Goal: Task Accomplishment & Management: Manage account settings

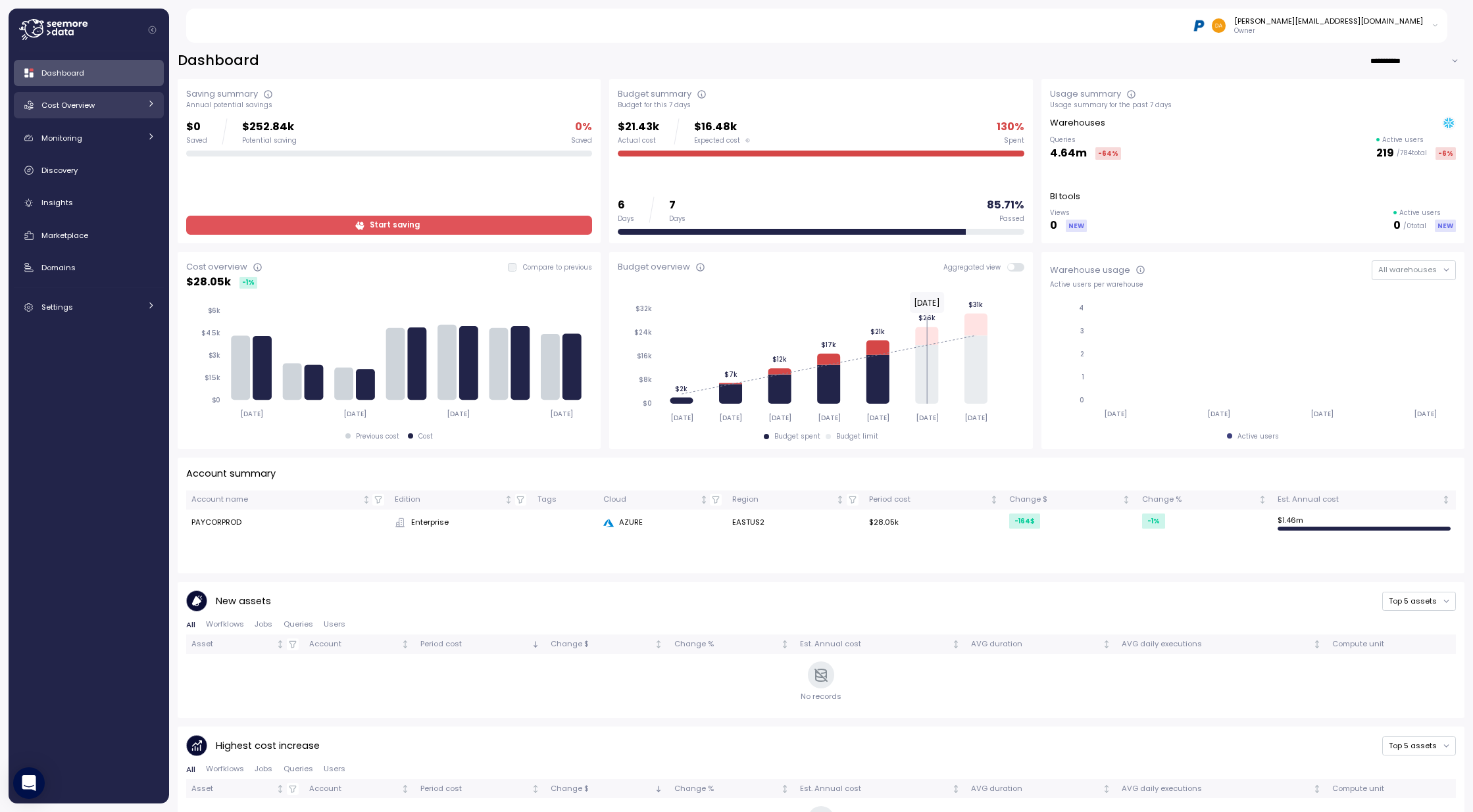
click at [58, 106] on span "Cost Overview" at bounding box center [68, 105] width 53 height 10
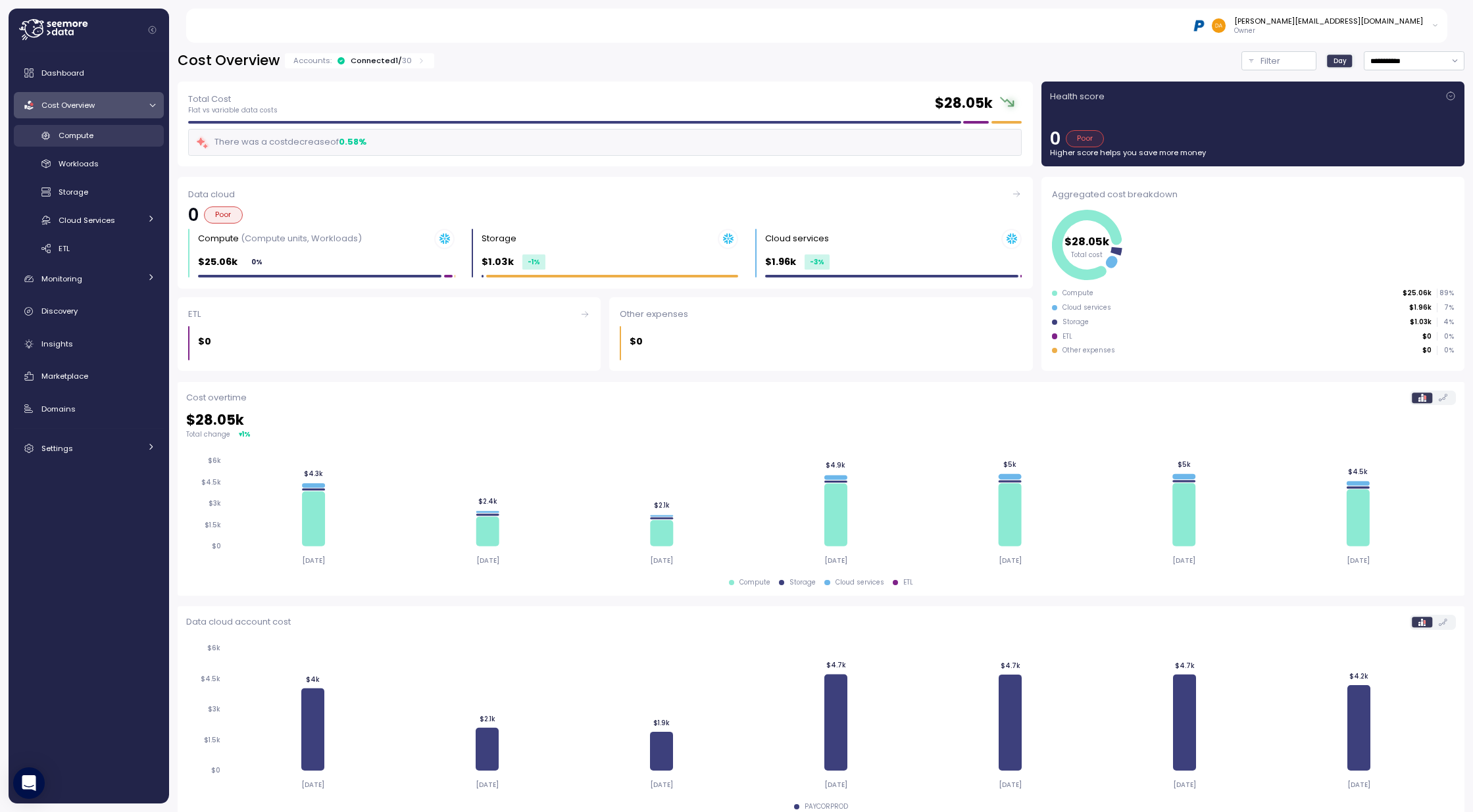
click at [94, 138] on div "Compute" at bounding box center [106, 135] width 97 height 13
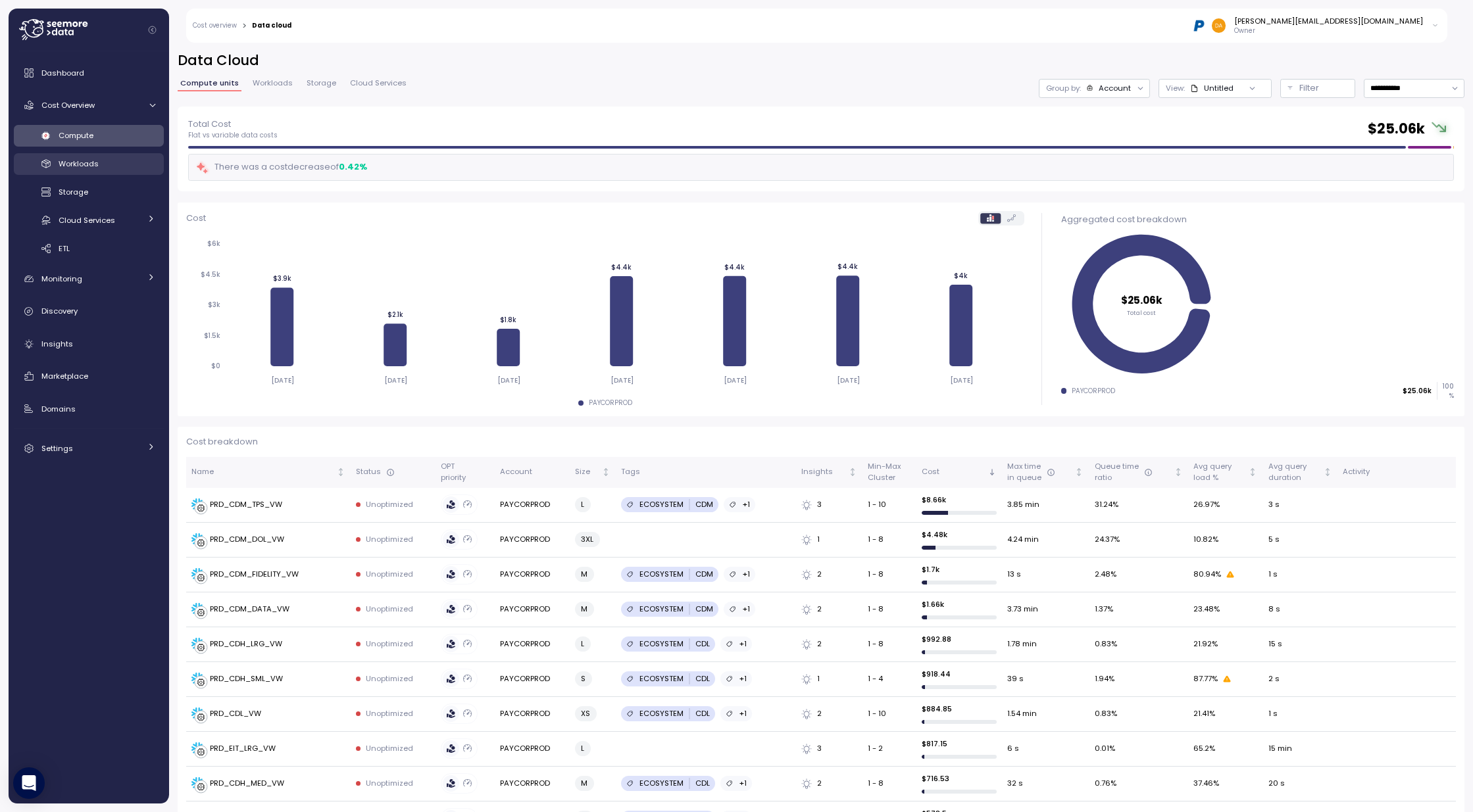
click at [67, 165] on span "Workloads" at bounding box center [78, 164] width 40 height 10
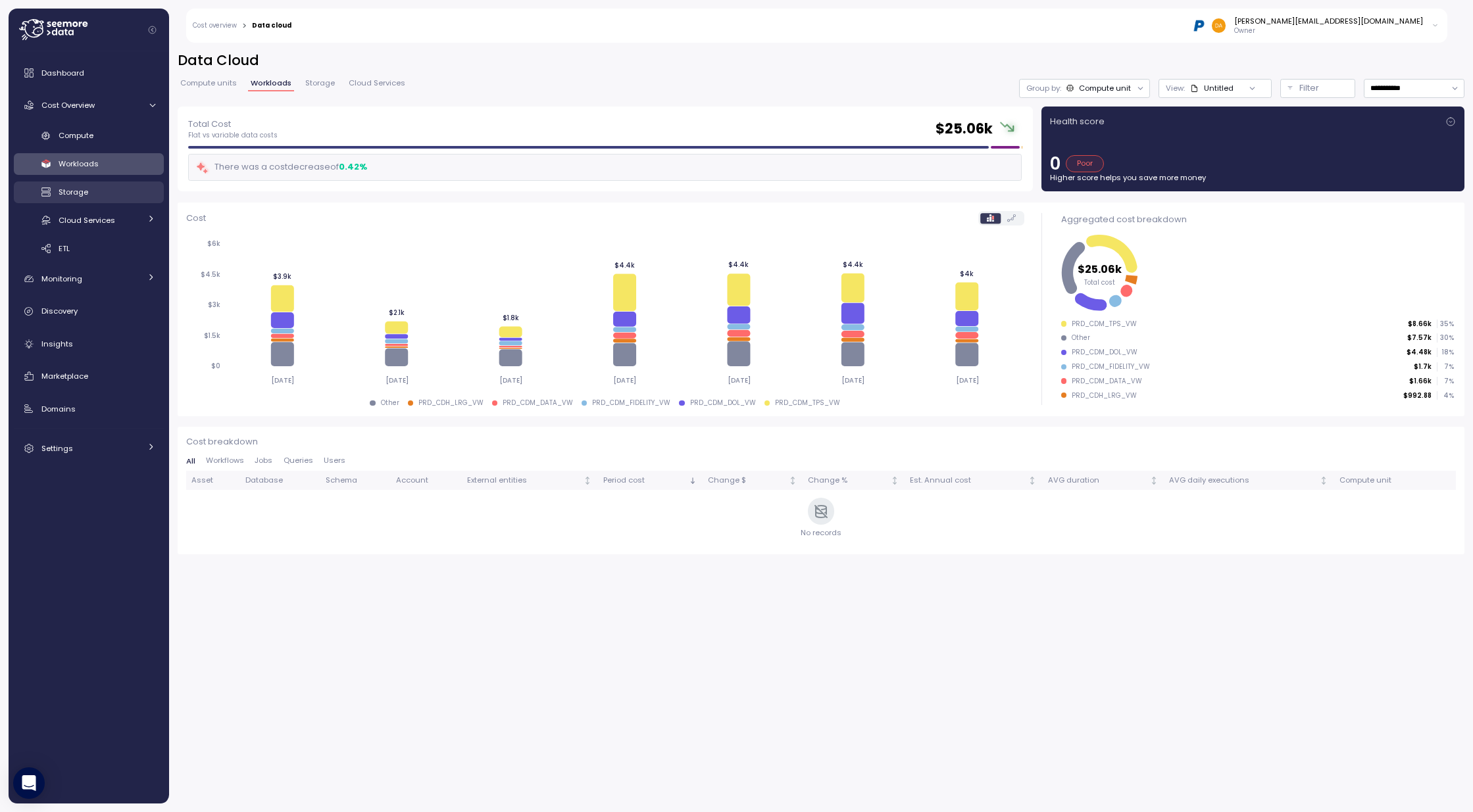
click at [66, 190] on span "Storage" at bounding box center [73, 192] width 29 height 10
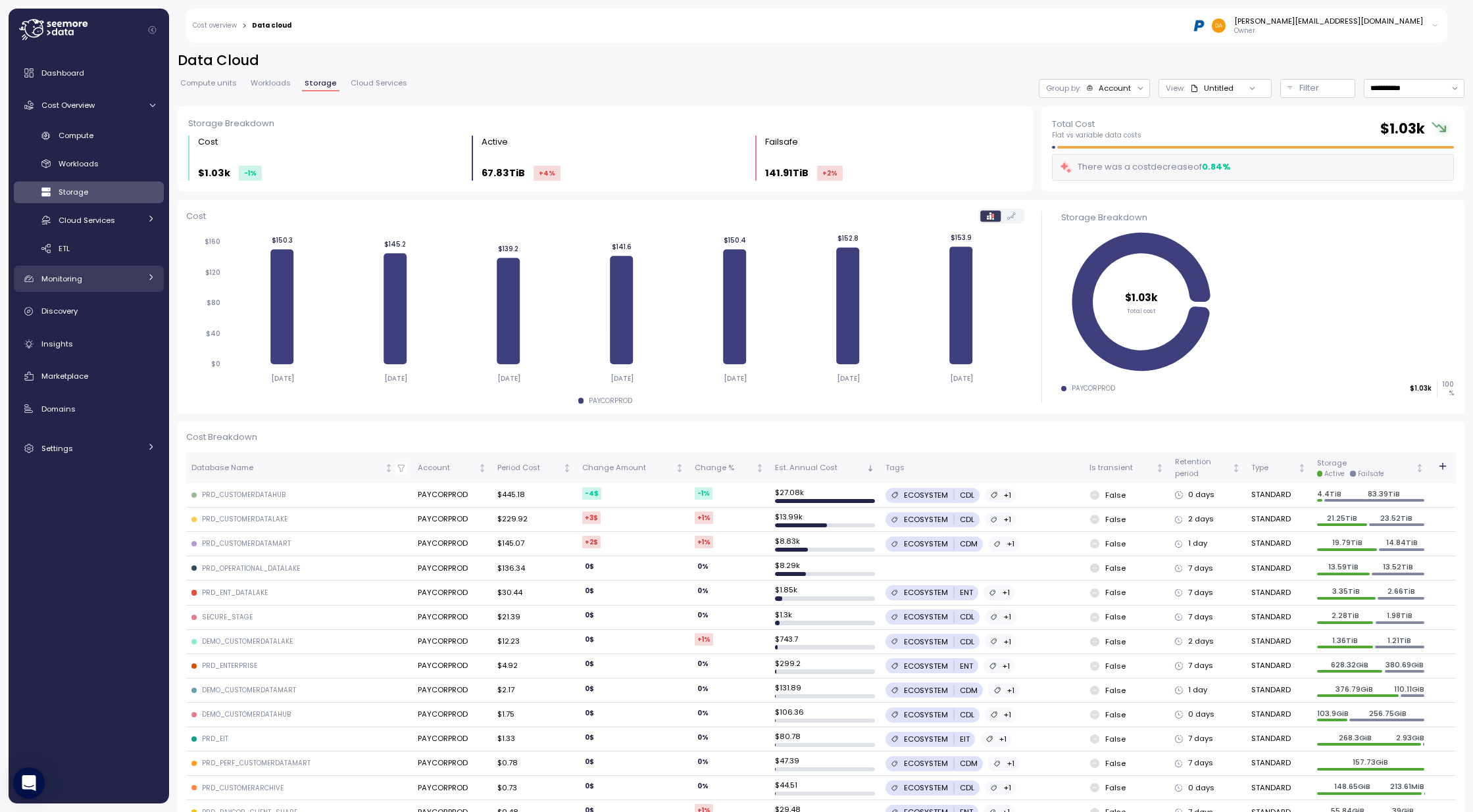
click at [55, 283] on span "Monitoring" at bounding box center [62, 279] width 41 height 10
click at [60, 303] on div "Budget" at bounding box center [106, 309] width 97 height 13
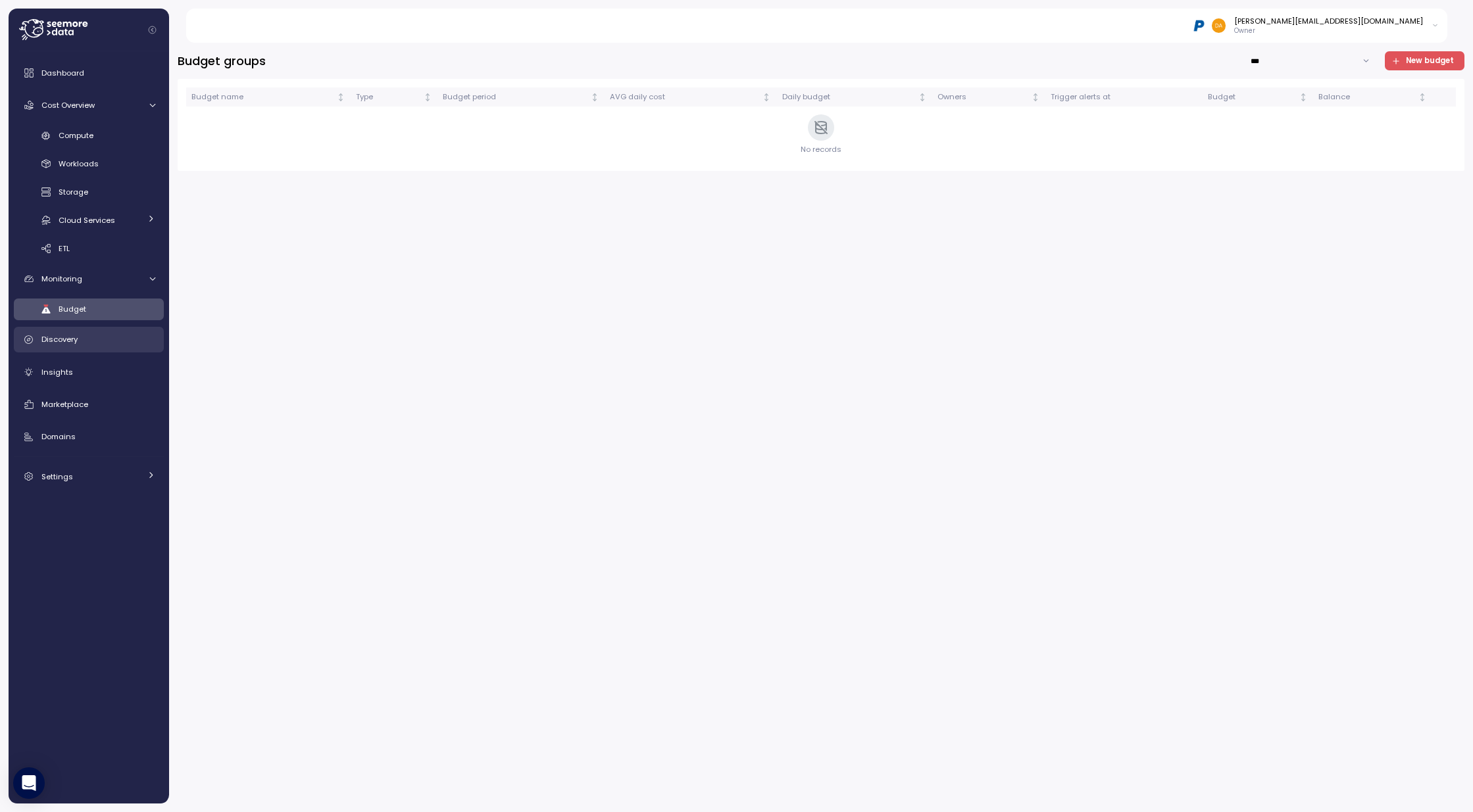
click at [83, 336] on div "Discovery" at bounding box center [98, 339] width 114 height 13
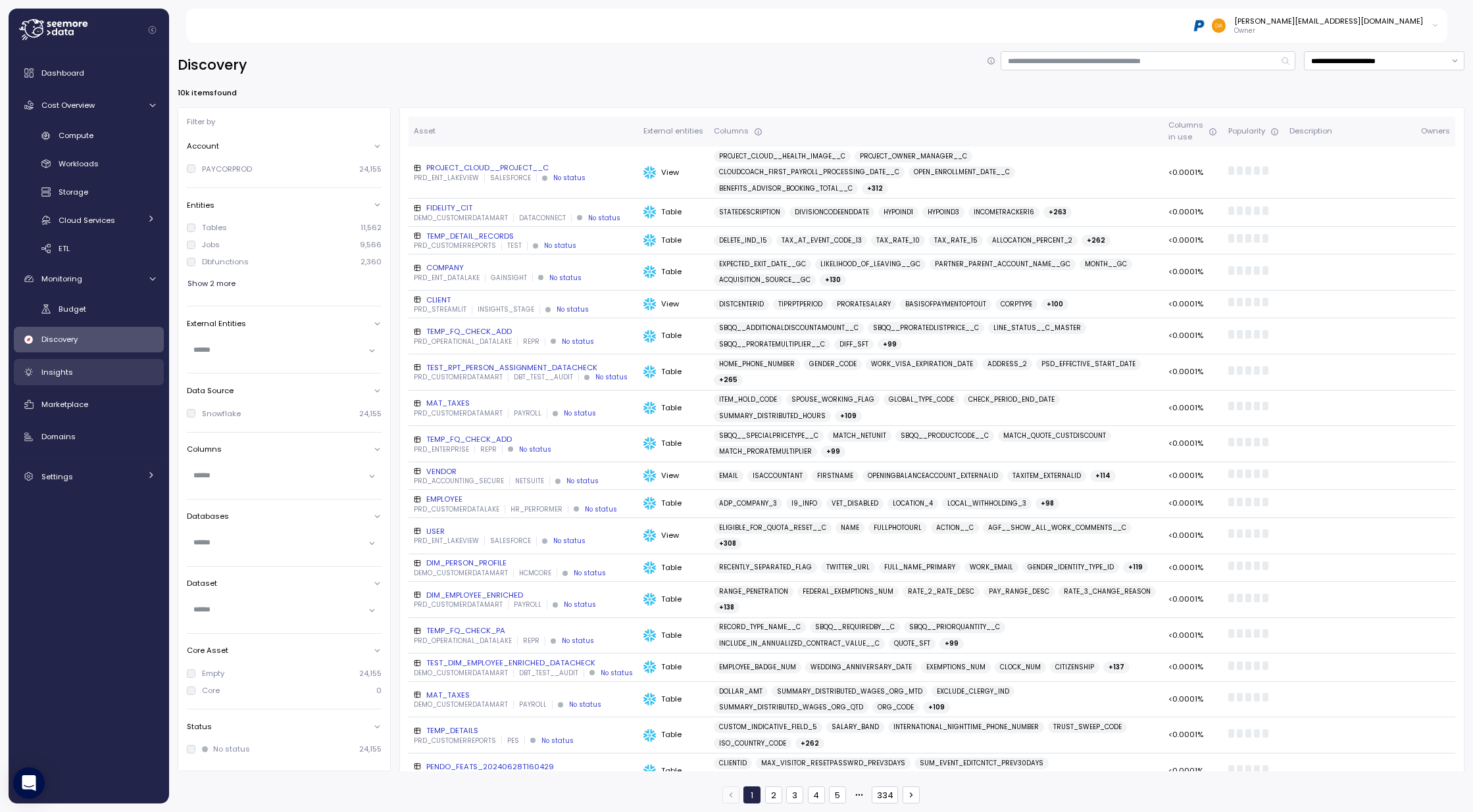
click at [58, 370] on span "Insights" at bounding box center [57, 373] width 32 height 10
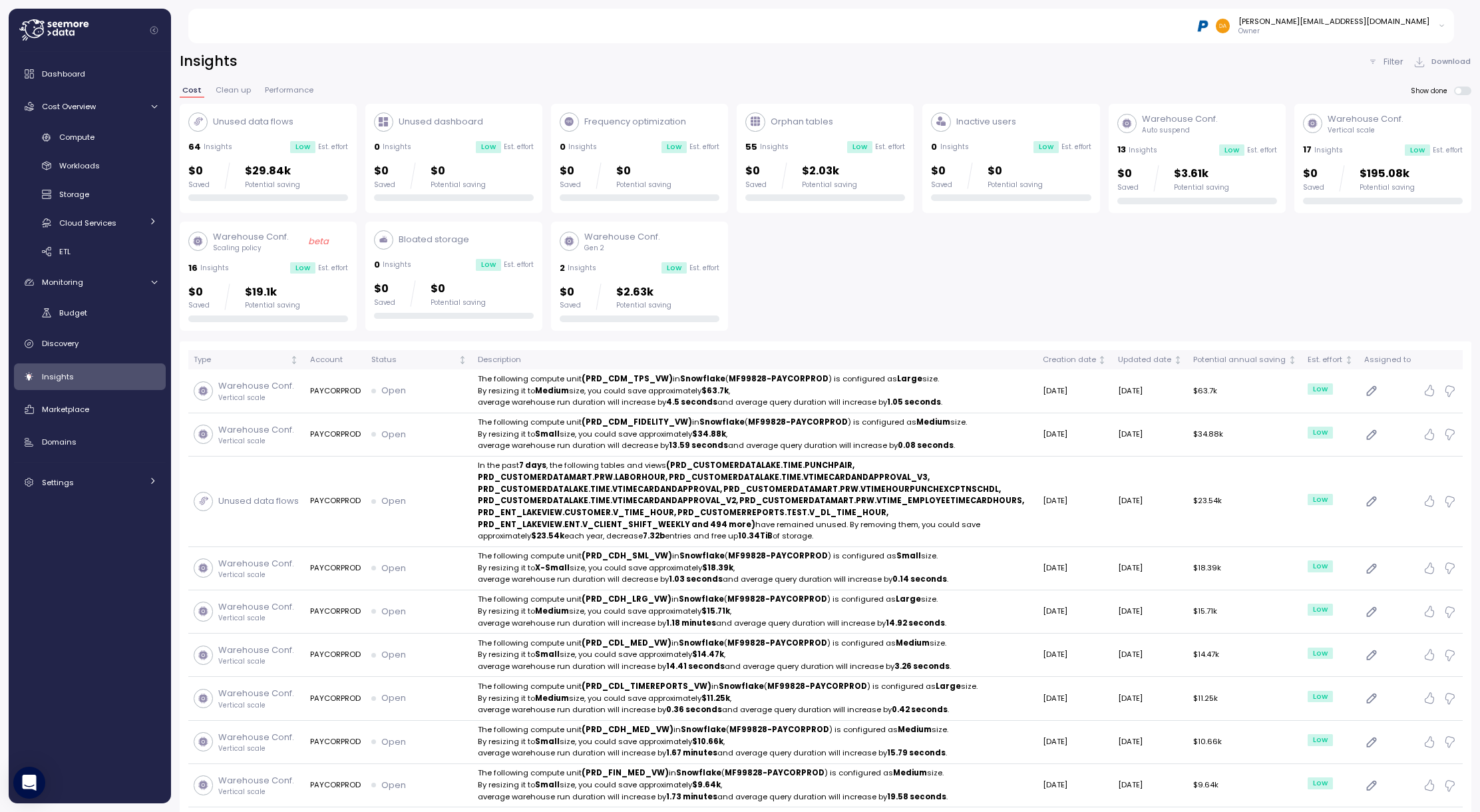
click at [227, 89] on span "Clean up" at bounding box center [233, 90] width 36 height 7
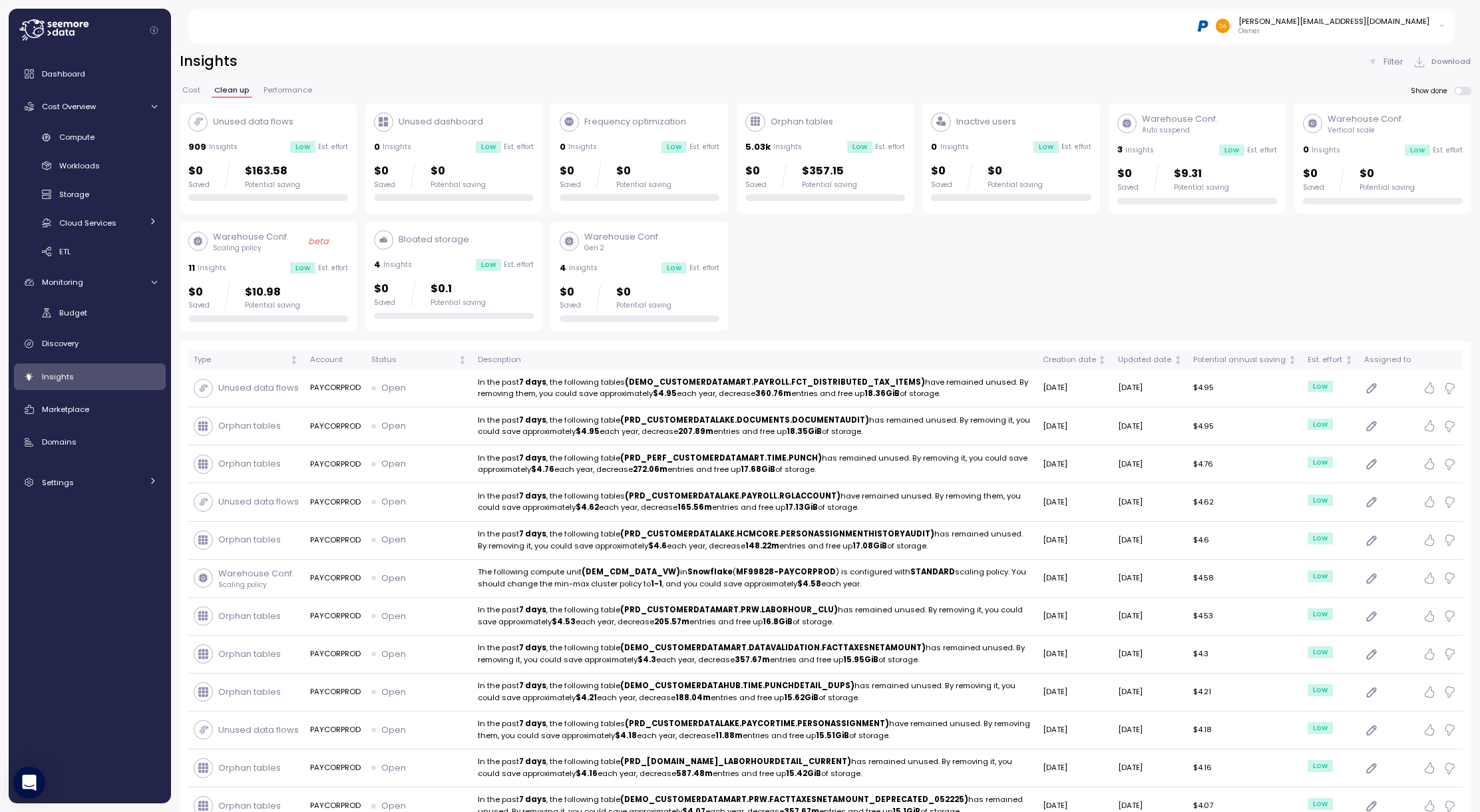
click at [300, 89] on span "Performance" at bounding box center [287, 90] width 49 height 7
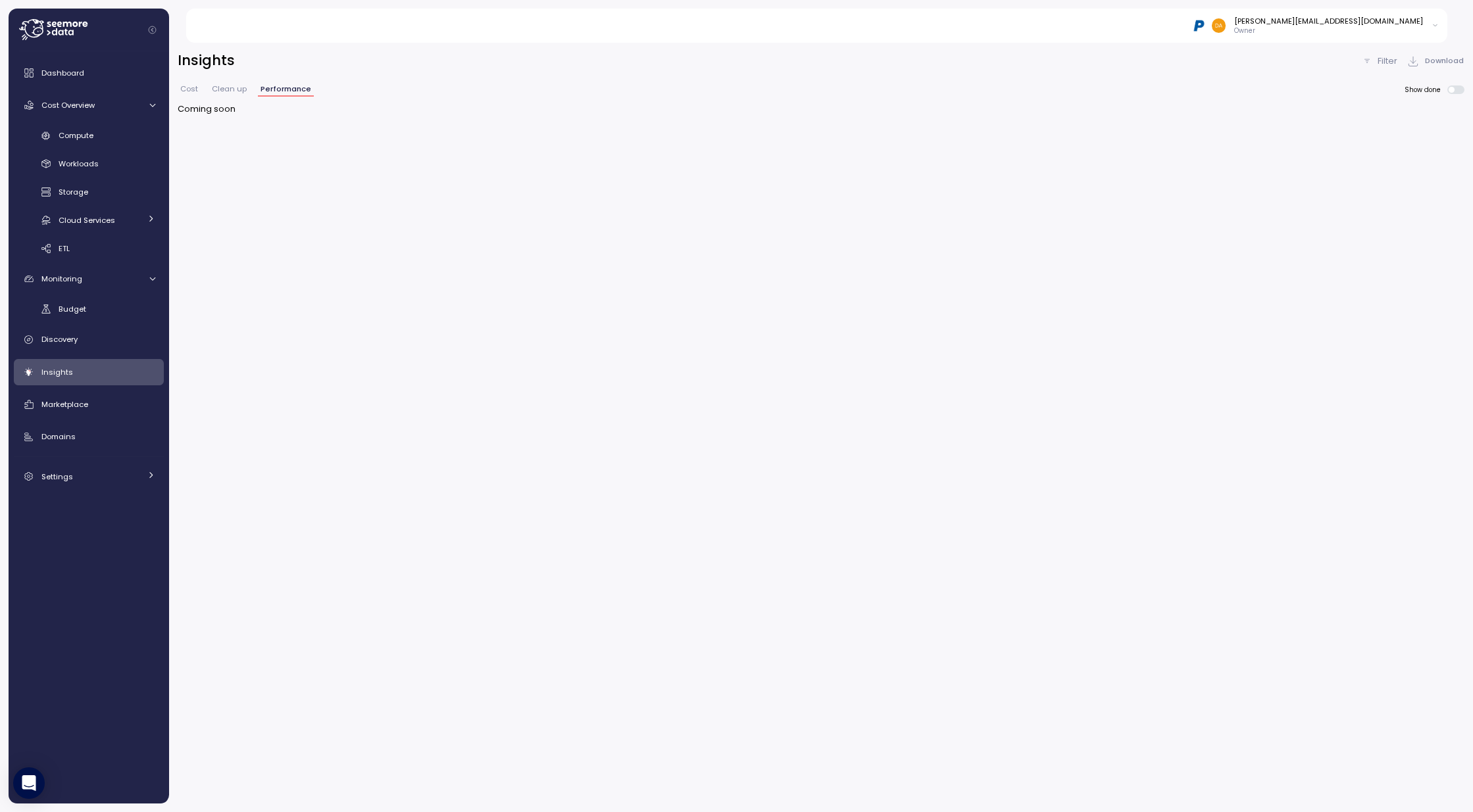
click at [216, 87] on span "Clean up" at bounding box center [229, 89] width 35 height 7
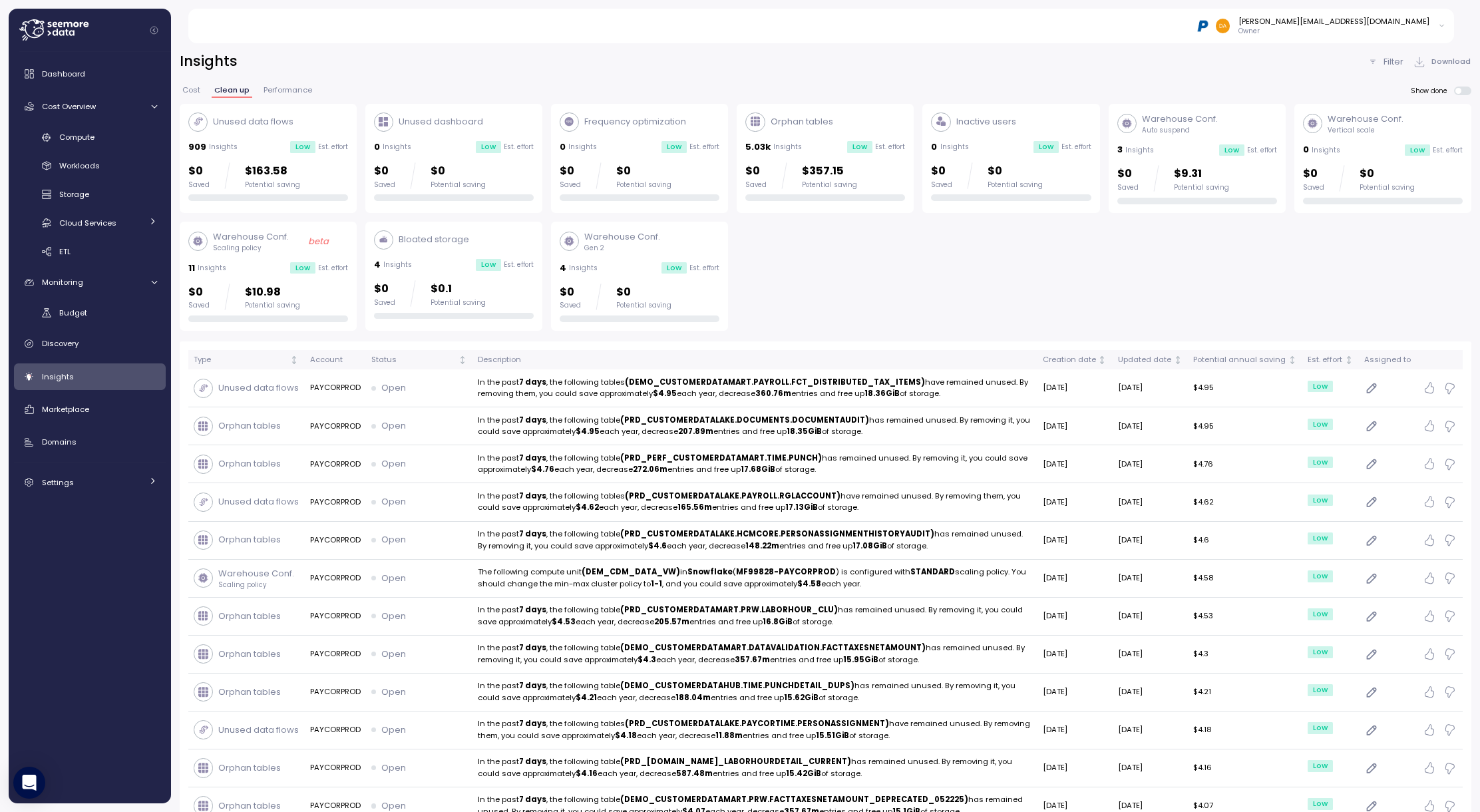
click at [189, 94] on span "Cost" at bounding box center [191, 90] width 18 height 7
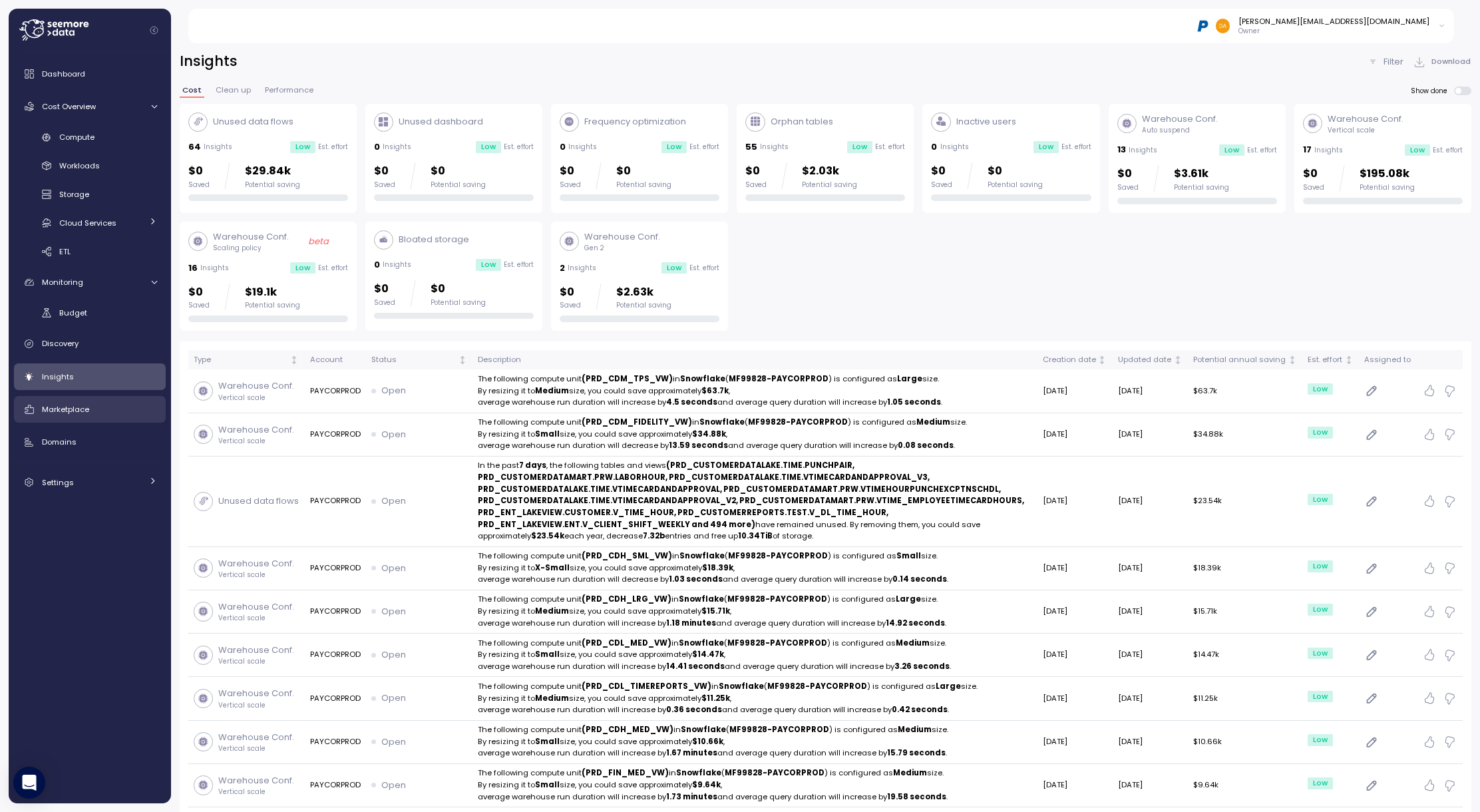
click at [90, 414] on div "Marketplace" at bounding box center [99, 409] width 116 height 13
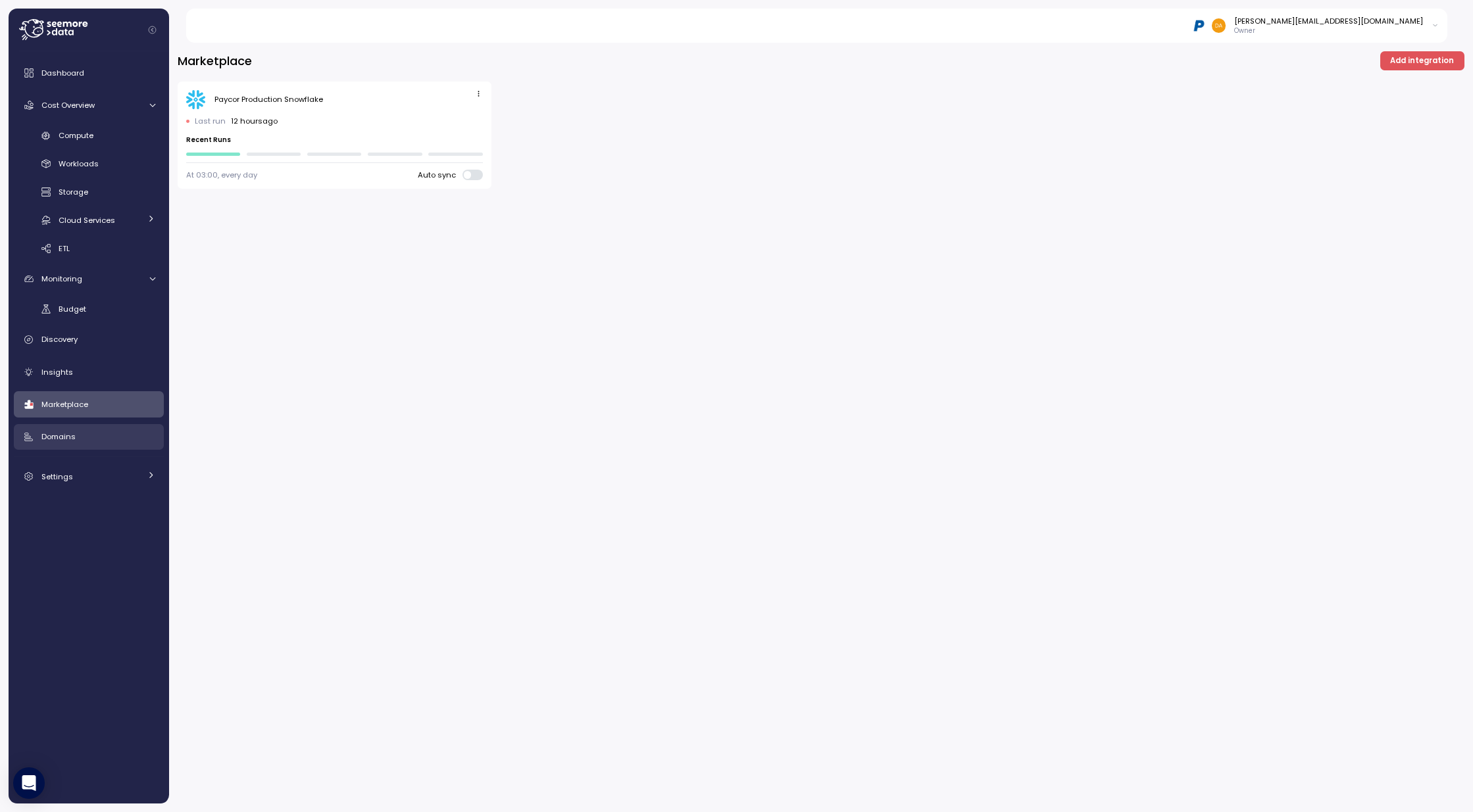
click at [75, 437] on div "Domains" at bounding box center [98, 436] width 114 height 13
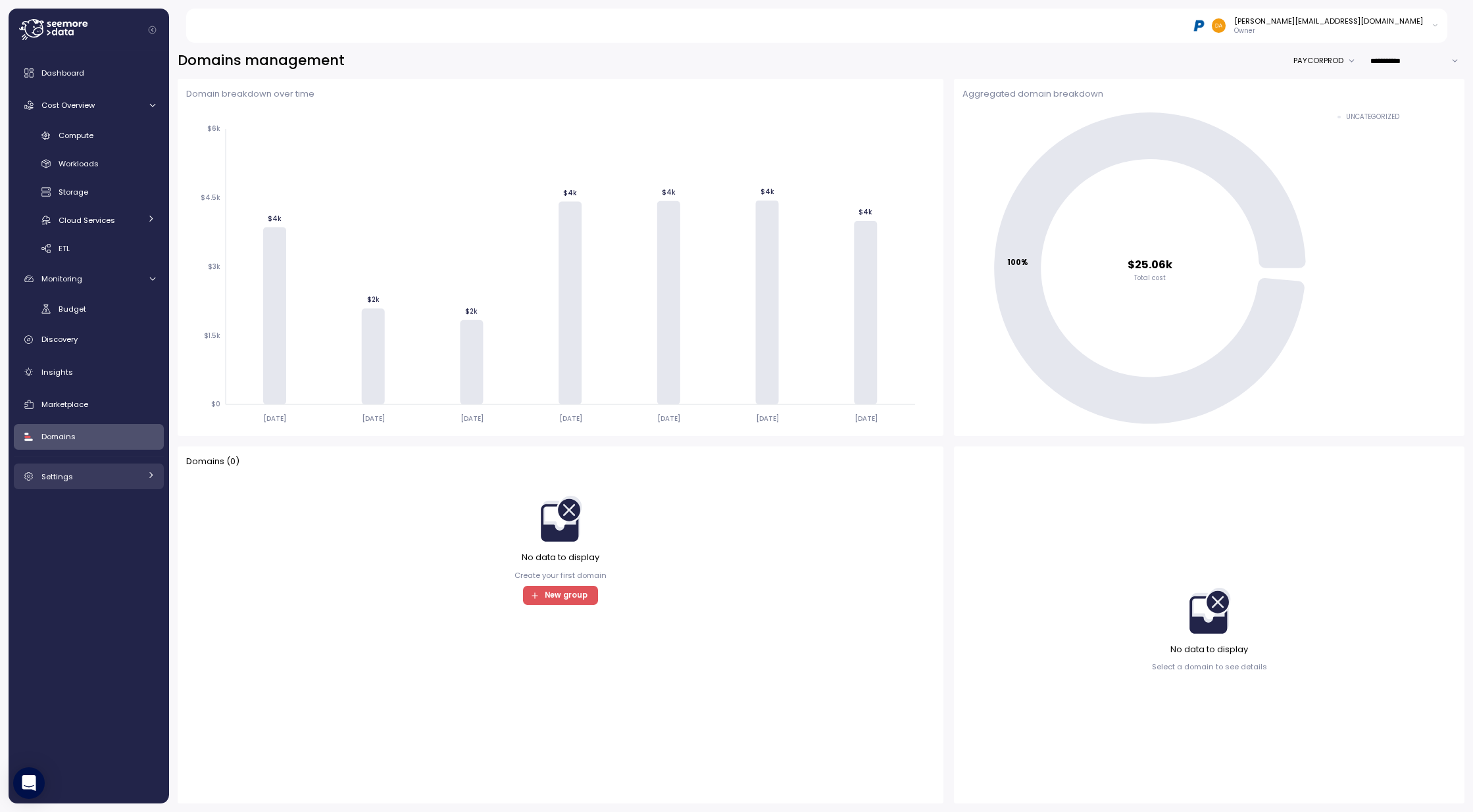
click at [72, 479] on div "Settings" at bounding box center [90, 476] width 99 height 13
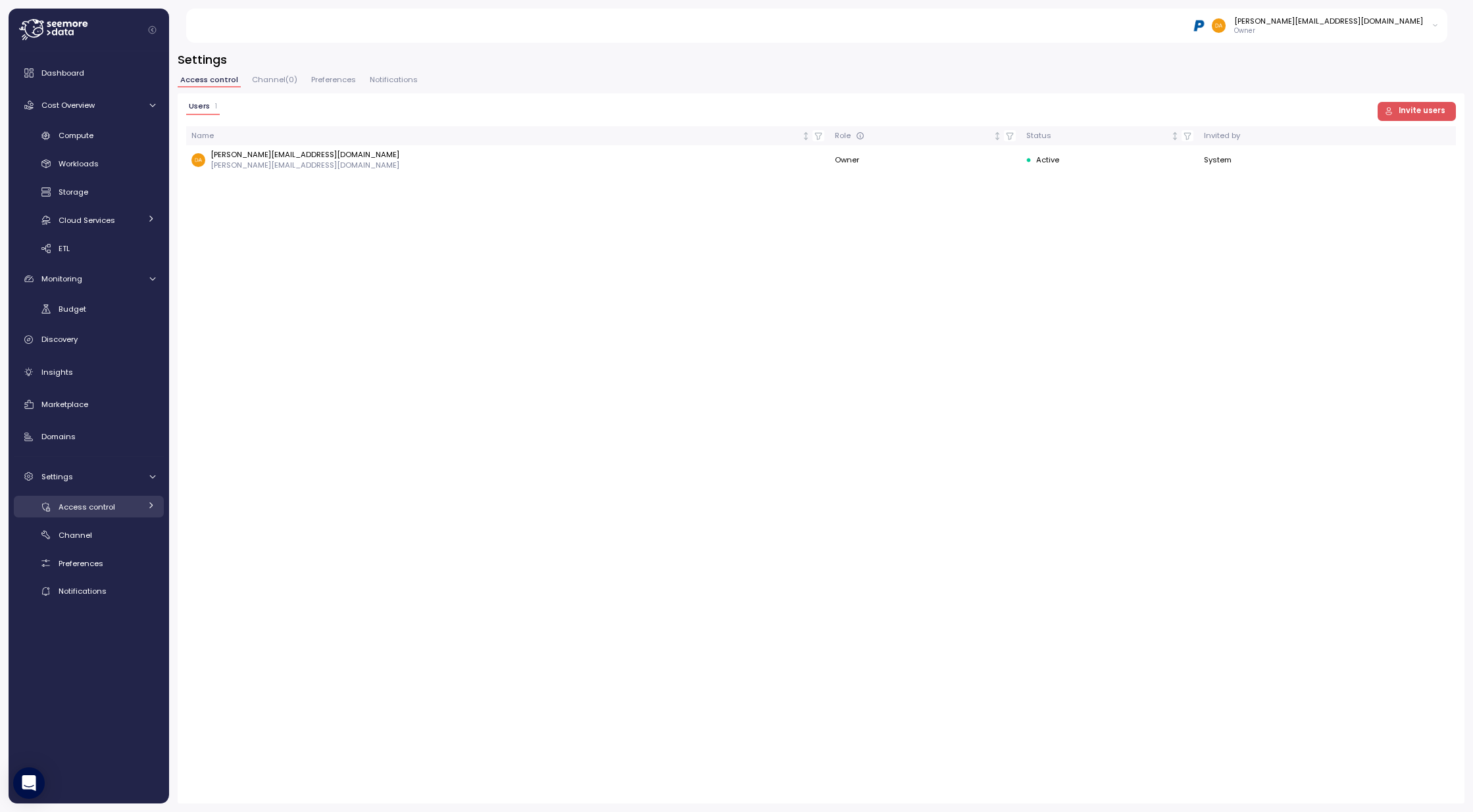
click at [118, 506] on div "Access control" at bounding box center [99, 506] width 82 height 13
click at [1418, 112] on span "Invite users" at bounding box center [1421, 112] width 46 height 18
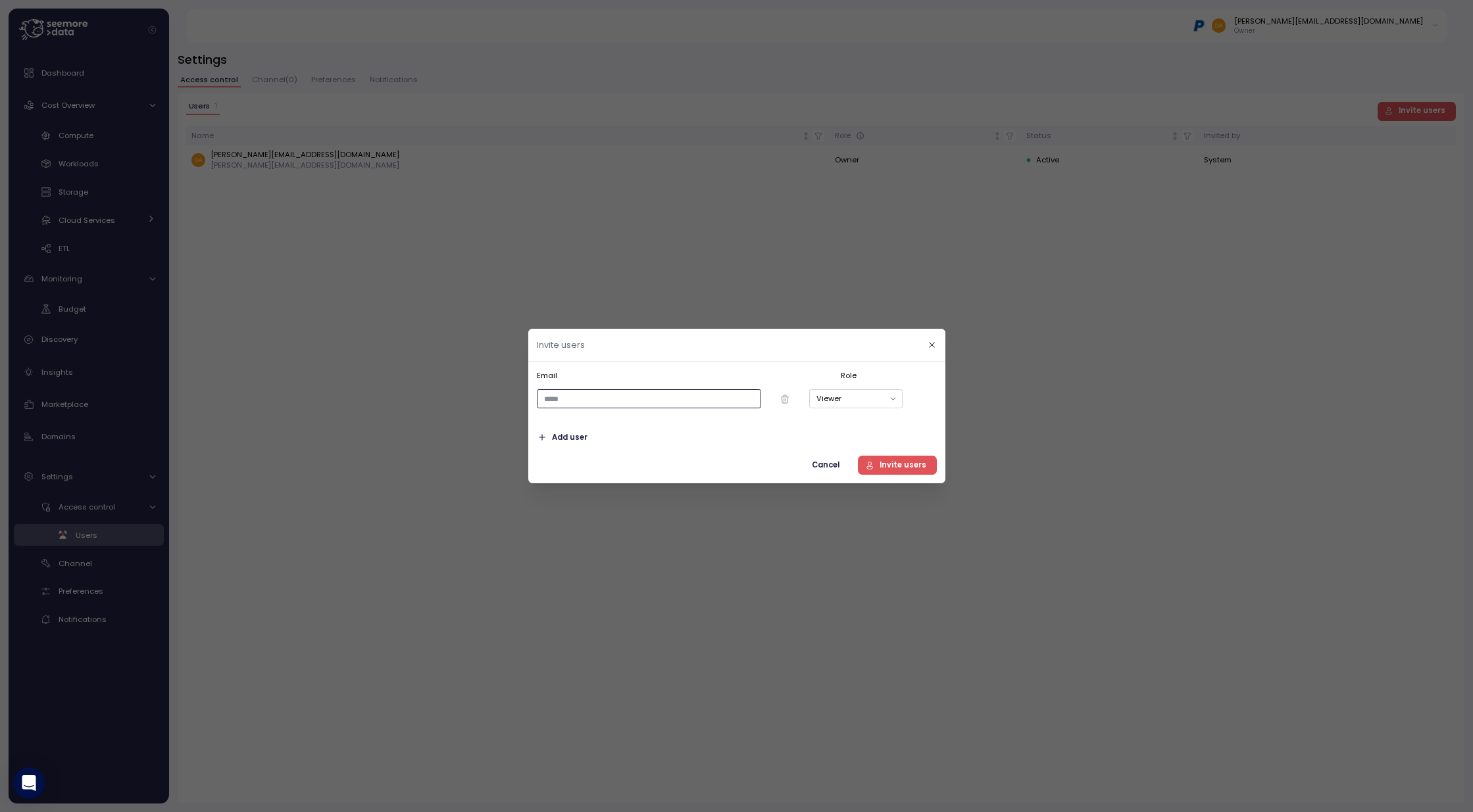
click at [625, 402] on input "email" at bounding box center [648, 399] width 224 height 19
type input "**********"
click at [869, 393] on button "Viewer" at bounding box center [855, 399] width 94 height 19
click at [836, 446] on div "Admin" at bounding box center [856, 444] width 88 height 18
click at [901, 464] on span "Invite users" at bounding box center [903, 465] width 46 height 18
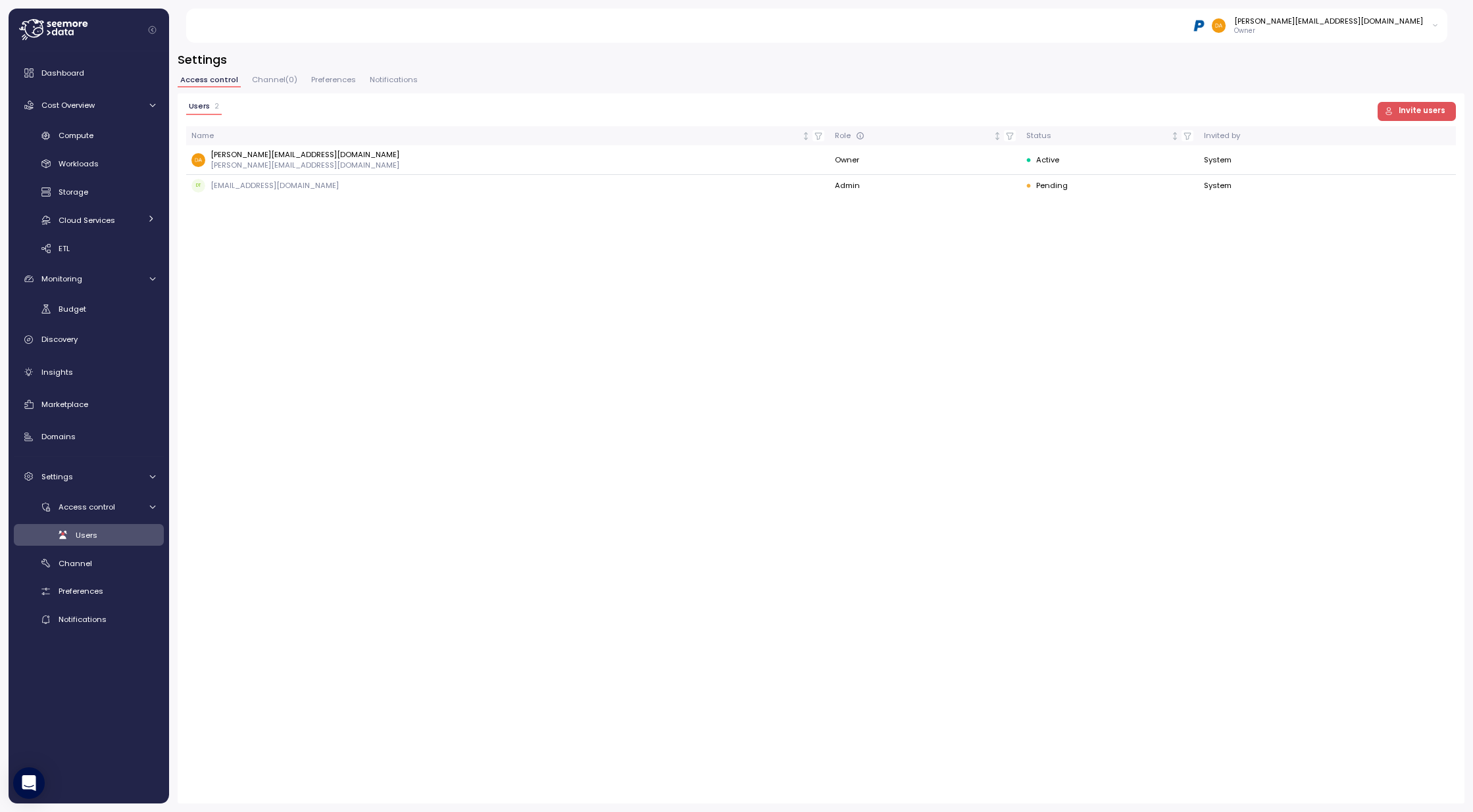
click at [1283, 456] on div "Users 2 Invite users Name Role Status Invited by [PERSON_NAME][EMAIL_ADDRESS][D…" at bounding box center [821, 449] width 1287 height 711
click at [83, 570] on div "Channel" at bounding box center [106, 563] width 97 height 13
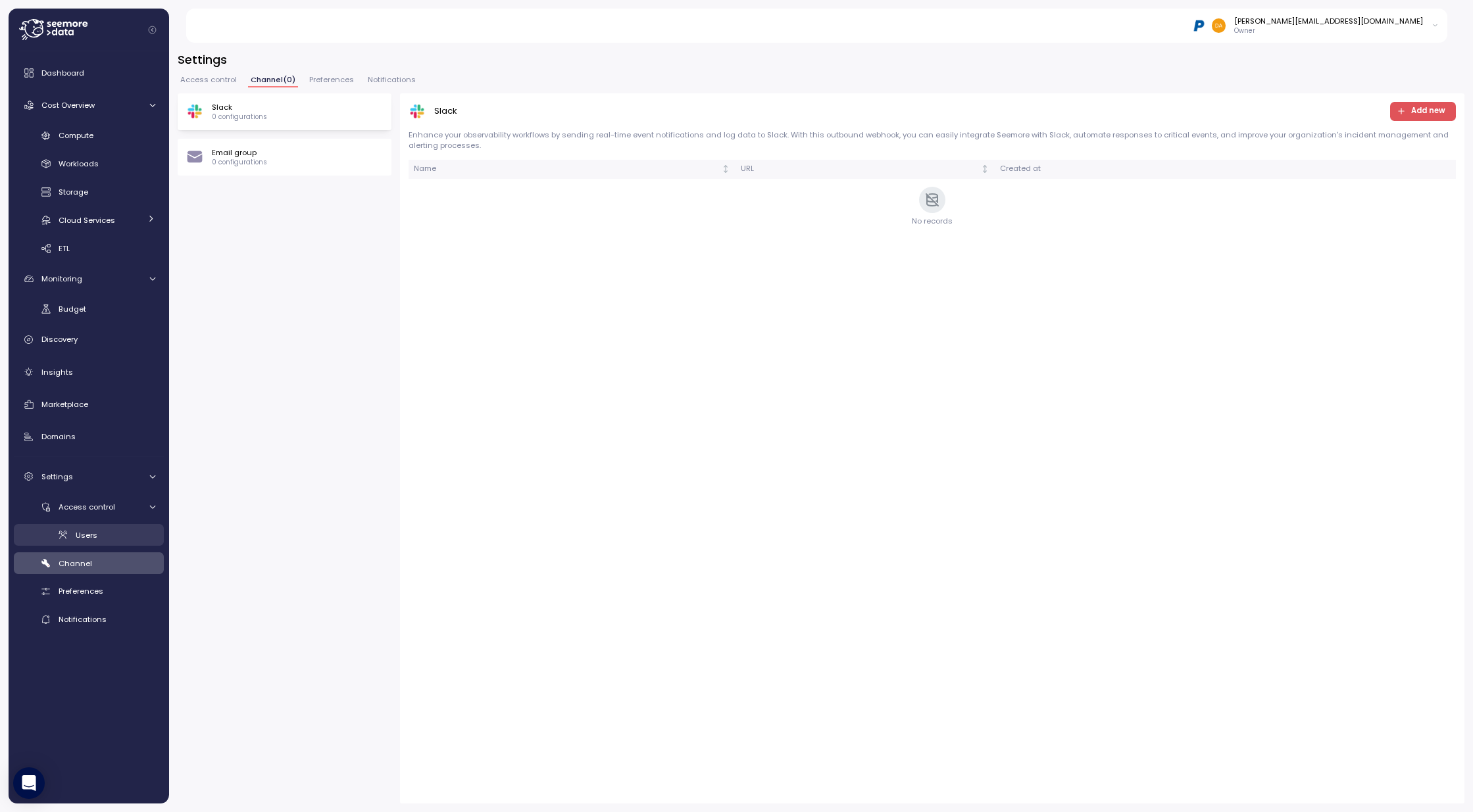
click at [86, 541] on div "Users" at bounding box center [115, 535] width 80 height 13
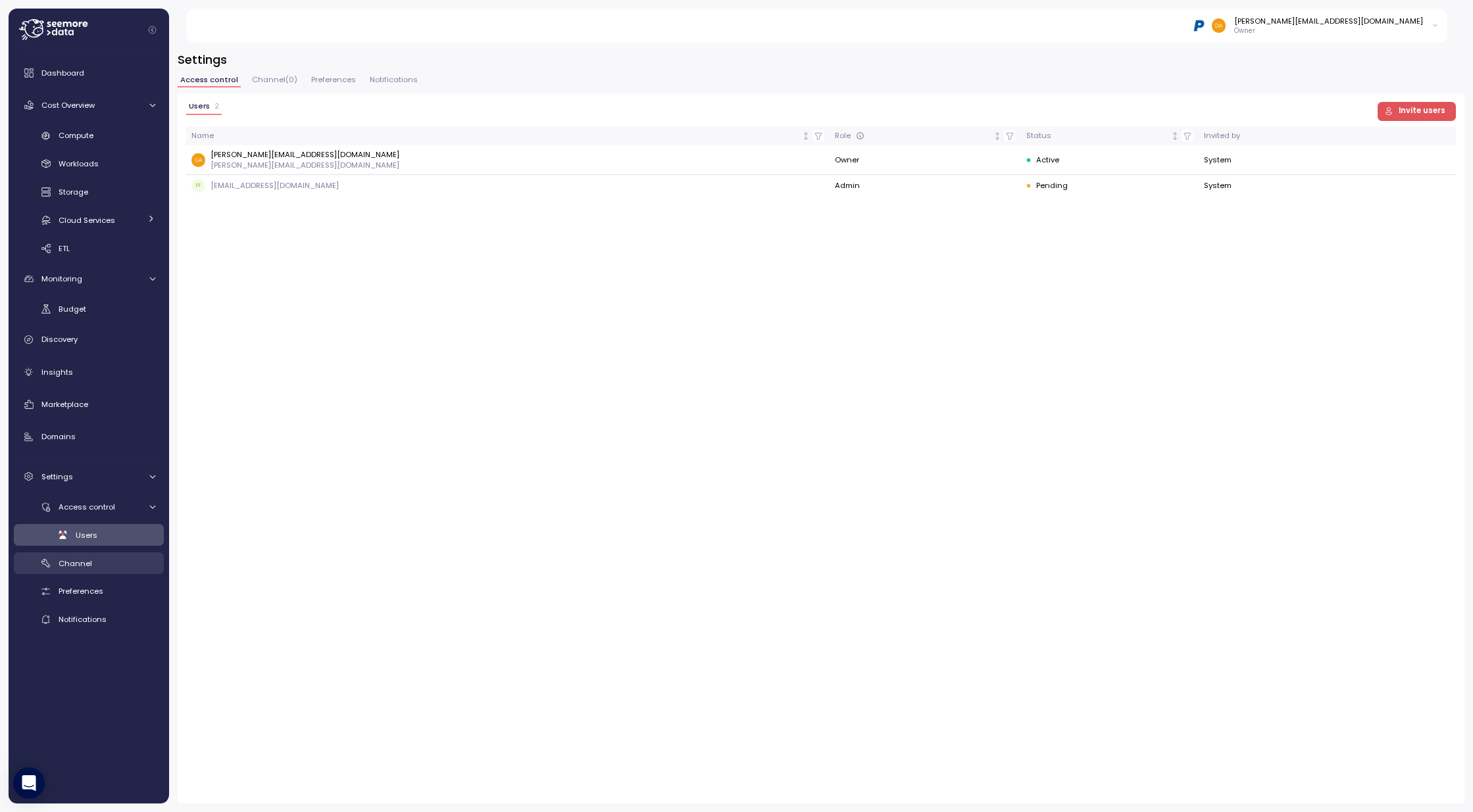
click at [86, 563] on span "Channel" at bounding box center [75, 564] width 33 height 10
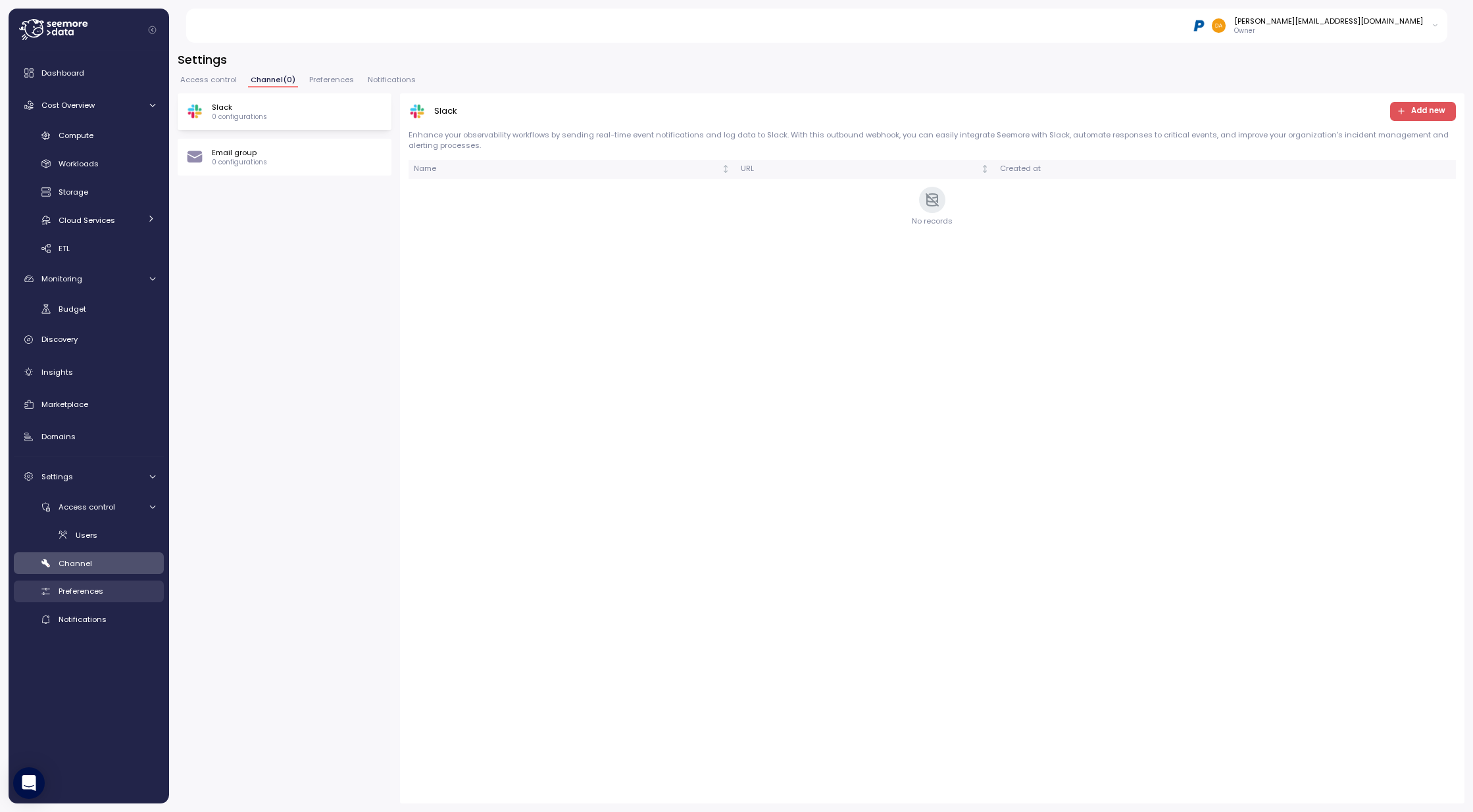
click at [91, 592] on span "Preferences" at bounding box center [81, 591] width 45 height 10
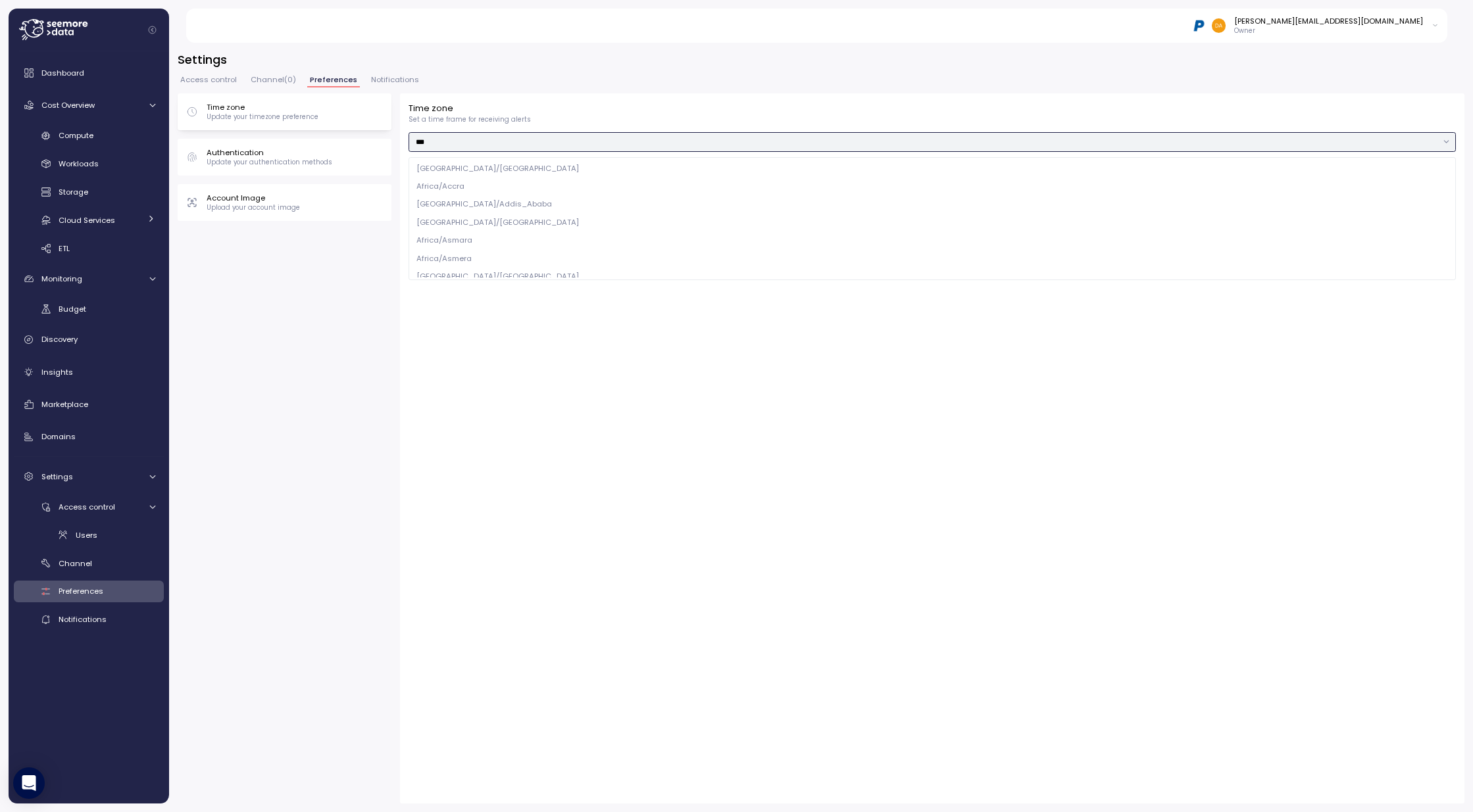
click at [442, 141] on input "***" at bounding box center [932, 142] width 1047 height 19
click at [458, 204] on div "US/Eastern" at bounding box center [932, 207] width 1042 height 18
type input "**********"
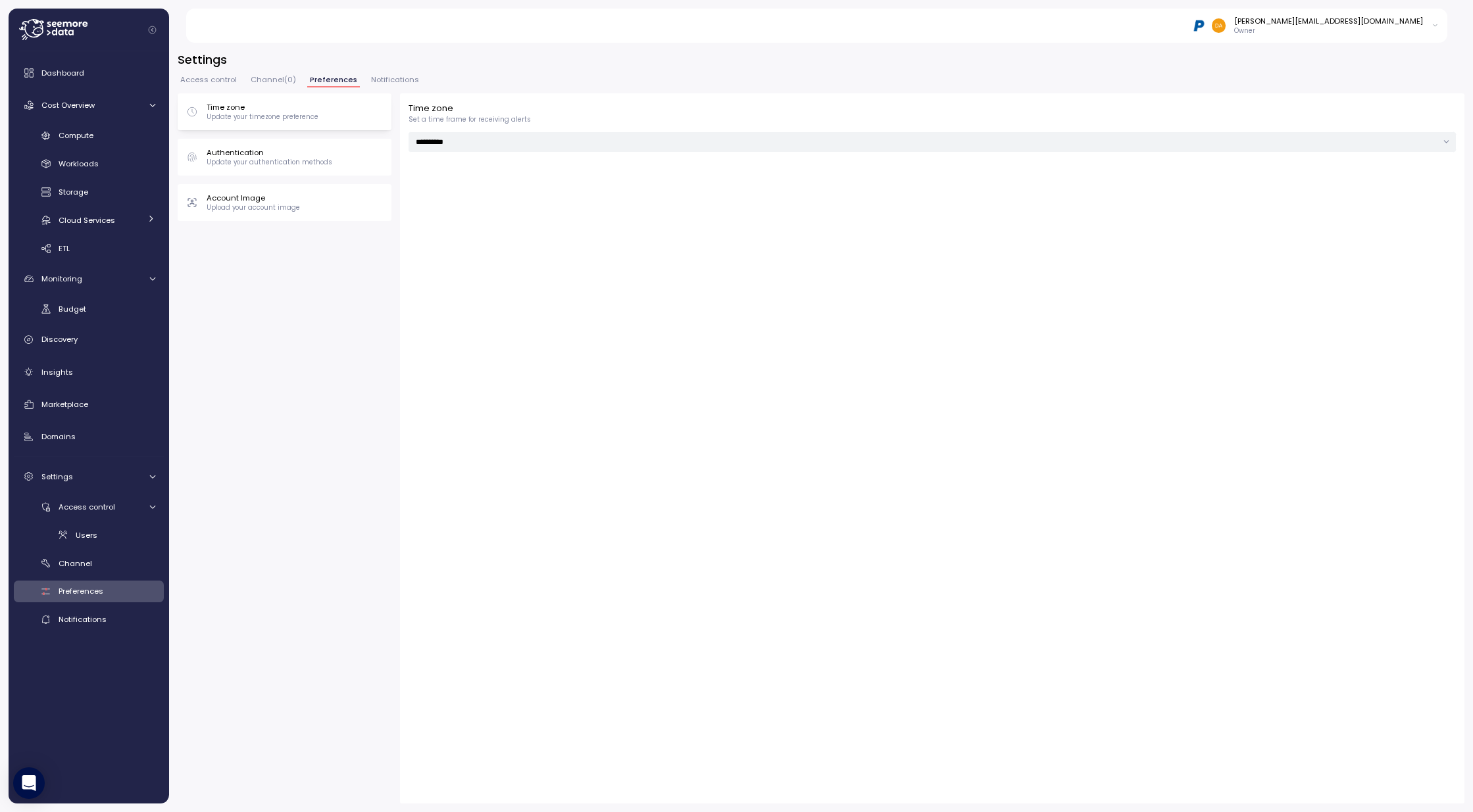
click at [246, 204] on p "Upload your account image" at bounding box center [253, 208] width 94 height 9
click at [298, 165] on p "Update your authentication methods" at bounding box center [270, 162] width 125 height 9
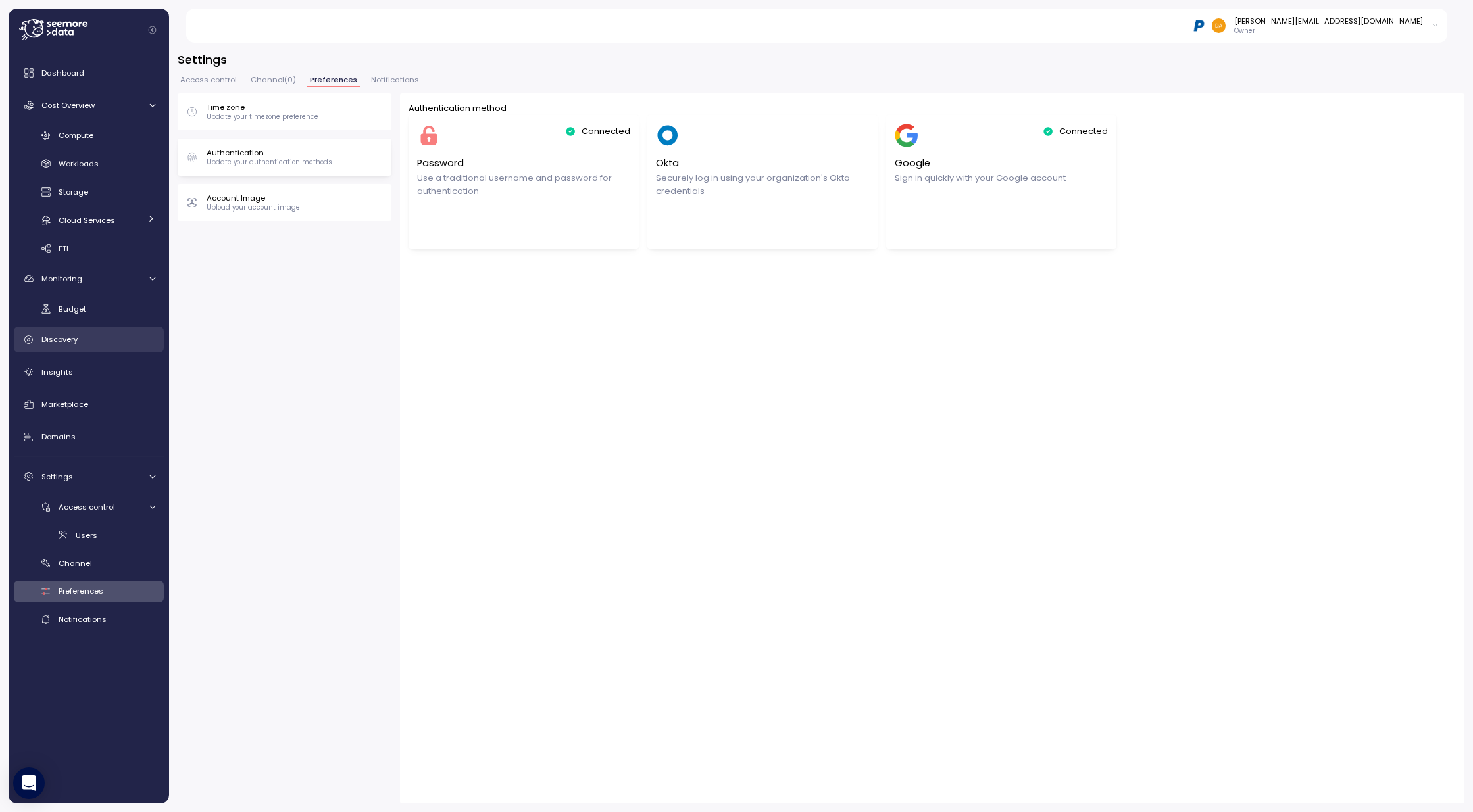
click at [67, 341] on span "Discovery" at bounding box center [59, 339] width 36 height 10
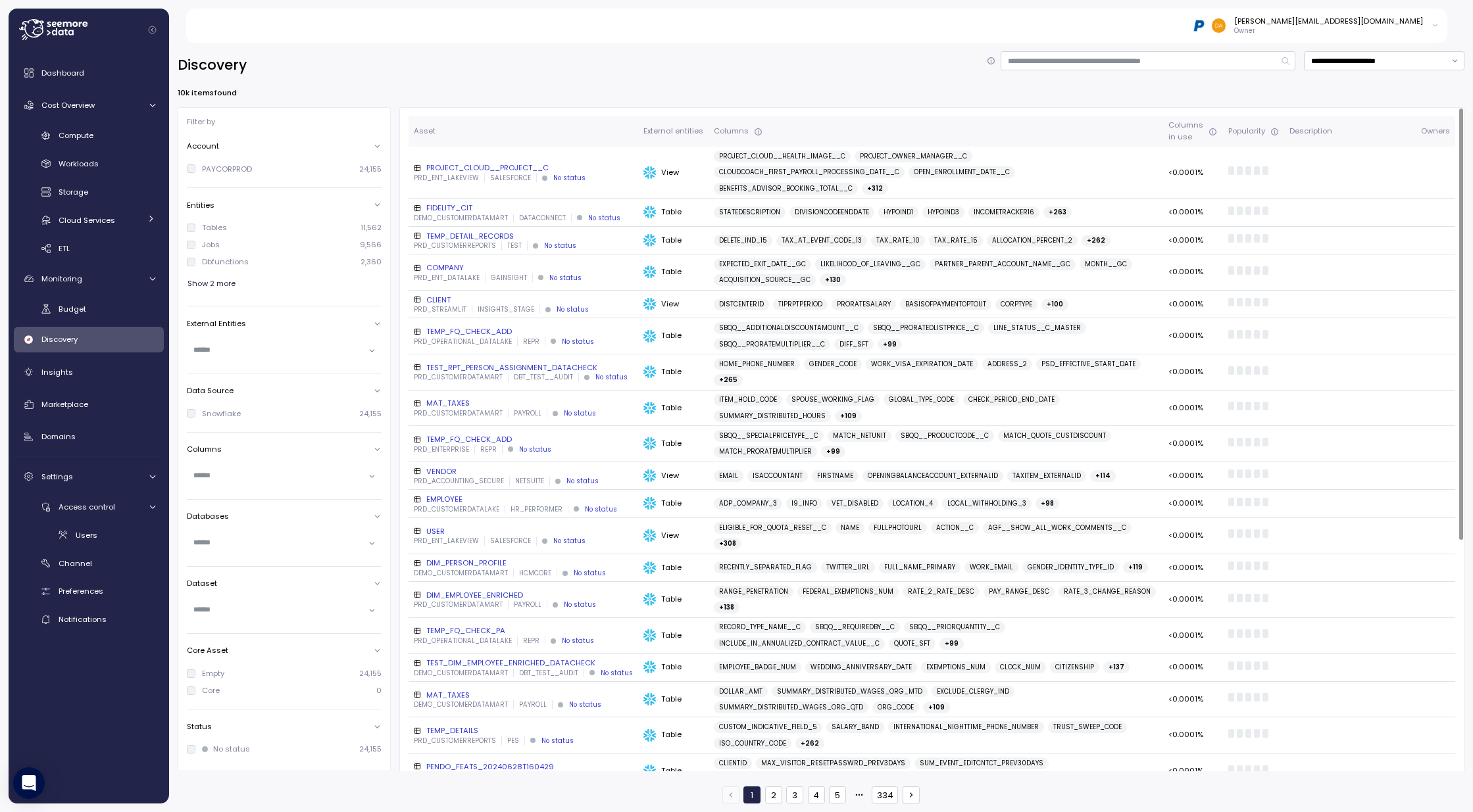
click at [512, 162] on div "PROJECT_CLOUD__PROJECT__C" at bounding box center [523, 167] width 219 height 10
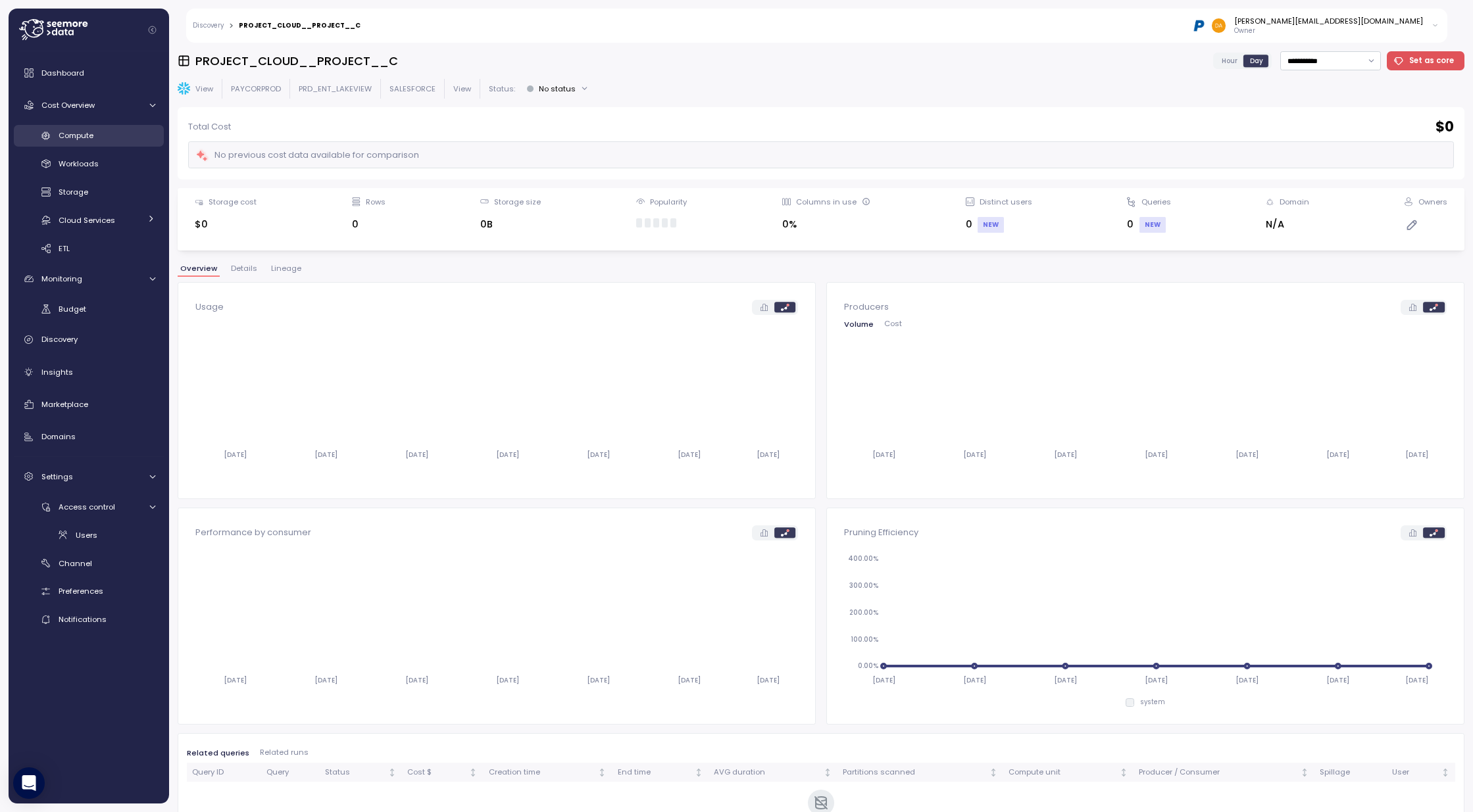
click at [72, 130] on span "Compute" at bounding box center [76, 136] width 35 height 10
